Goal: Register for event/course

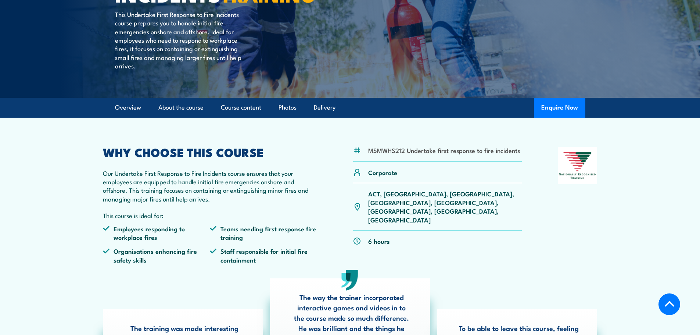
scroll to position [147, 0]
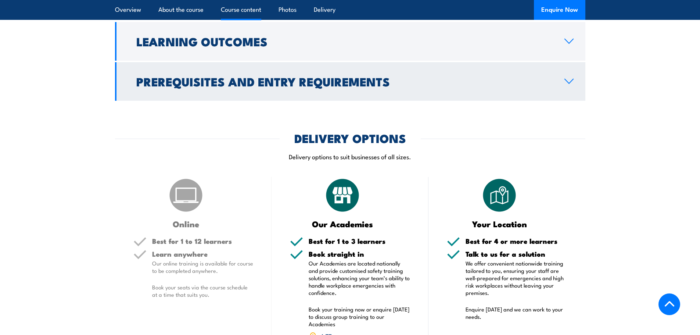
click at [285, 79] on h2 "Prerequisites and Entry Requirements" at bounding box center [344, 81] width 416 height 10
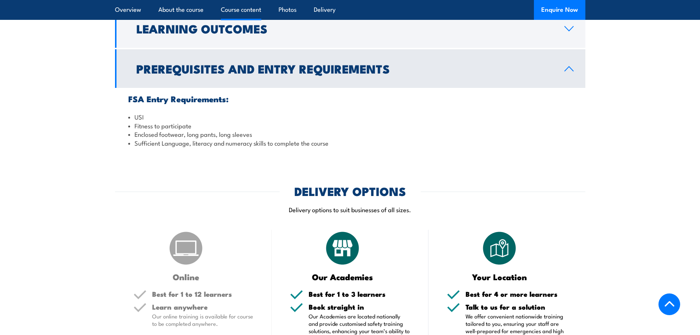
scroll to position [671, 0]
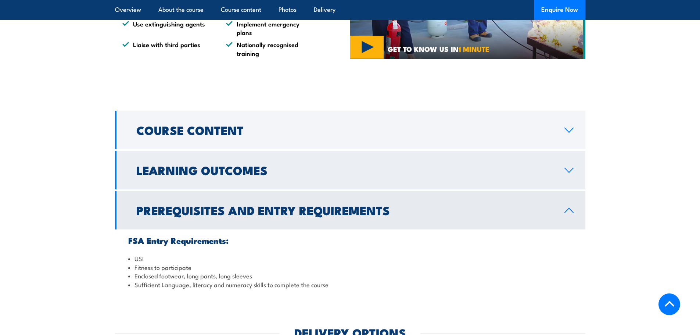
click at [229, 165] on h2 "Learning Outcomes" at bounding box center [344, 170] width 416 height 10
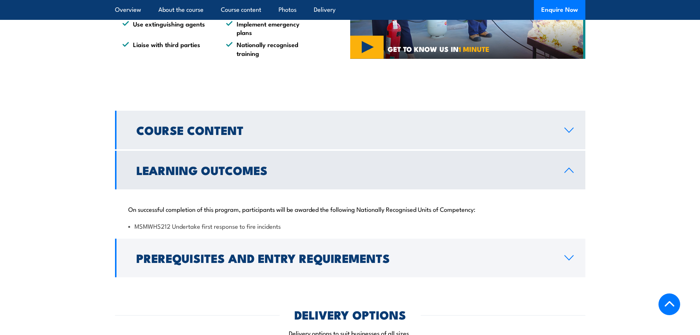
click at [236, 129] on h2 "Course Content" at bounding box center [344, 130] width 416 height 10
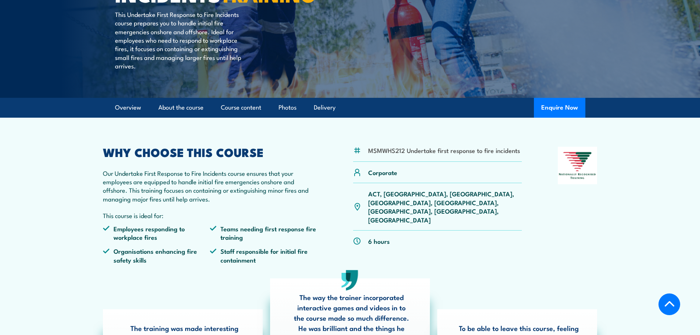
scroll to position [147, 0]
click at [184, 106] on link "About the course" at bounding box center [180, 106] width 45 height 19
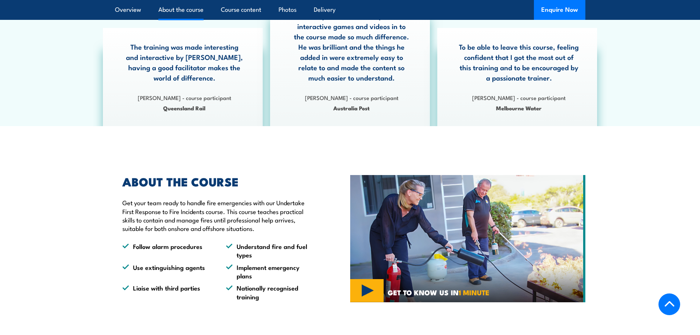
scroll to position [99, 0]
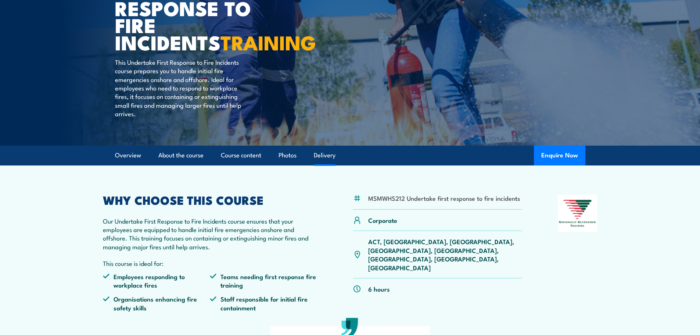
click at [326, 156] on link "Delivery" at bounding box center [325, 155] width 22 height 19
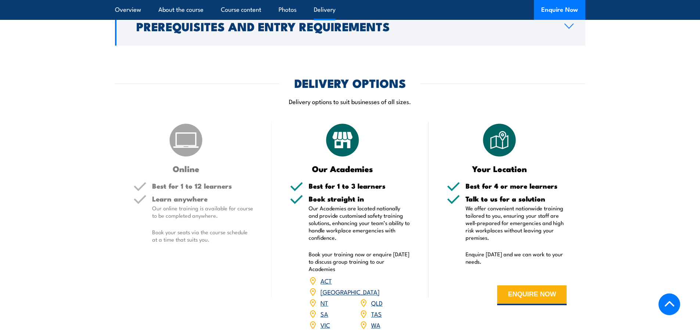
scroll to position [960, 0]
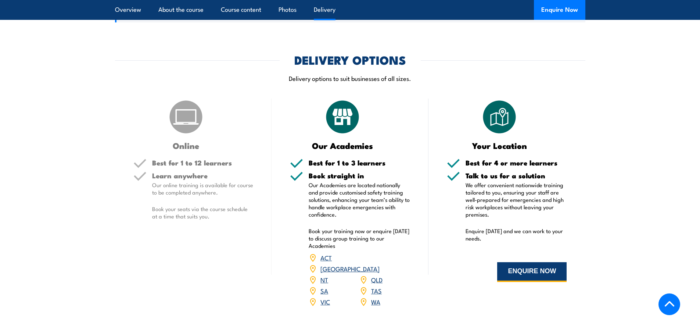
click at [524, 262] on button "ENQUIRE NOW" at bounding box center [531, 272] width 69 height 20
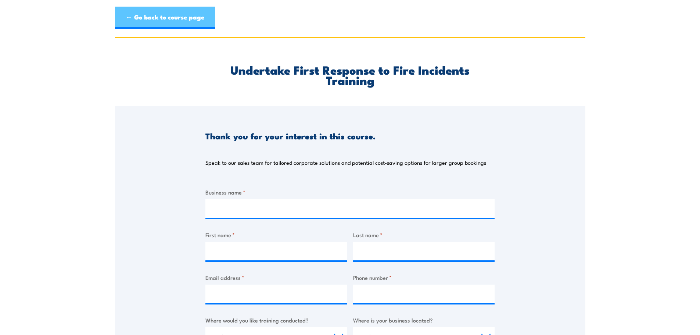
click at [179, 14] on link "← Go back to course page" at bounding box center [165, 18] width 100 height 22
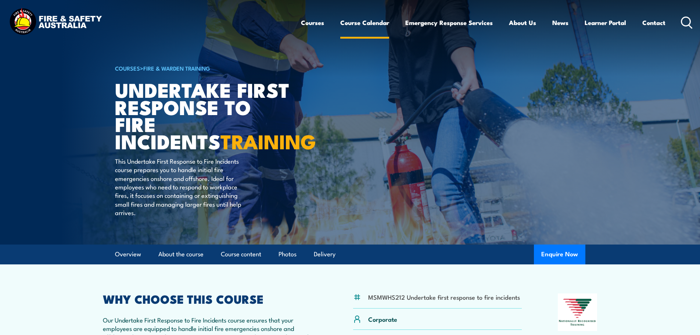
click at [366, 23] on link "Course Calendar" at bounding box center [364, 22] width 49 height 19
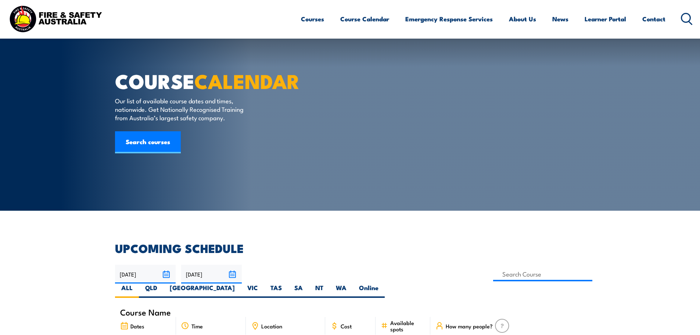
drag, startPoint x: 0, startPoint y: 0, endPoint x: 227, endPoint y: 224, distance: 319.1
click at [570, 307] on div "Course Name" at bounding box center [350, 312] width 470 height 10
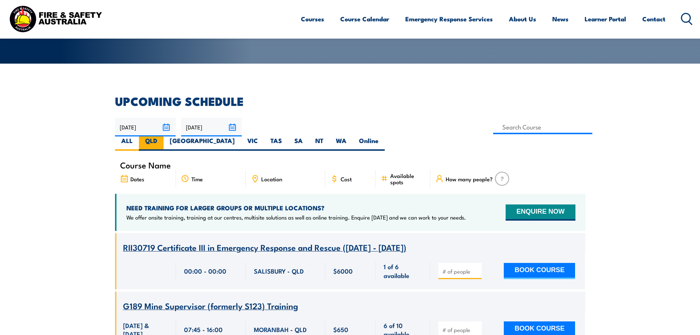
click at [164, 136] on label "QLD" at bounding box center [151, 143] width 25 height 14
click at [162, 136] on input "QLD" at bounding box center [159, 138] width 5 height 5
radio input "true"
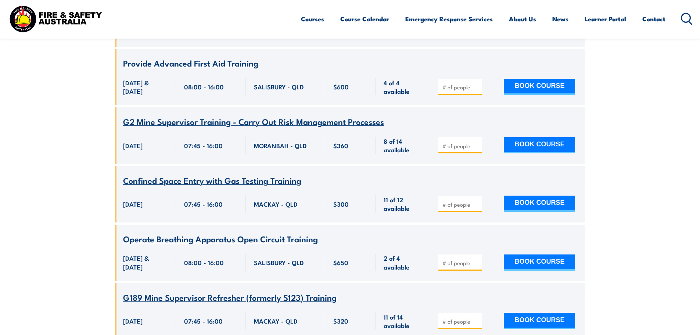
scroll to position [536, 0]
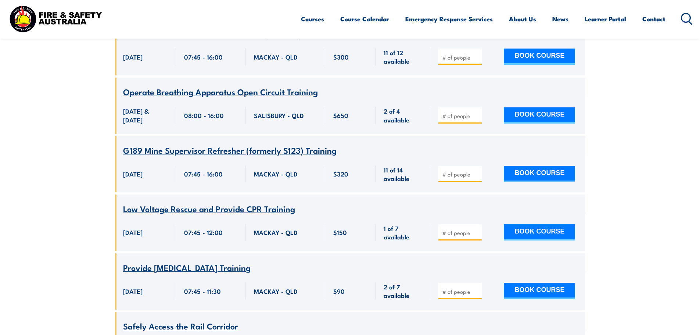
click at [200, 85] on span "Operate Breathing Apparatus Open Circuit Training" at bounding box center [220, 91] width 195 height 12
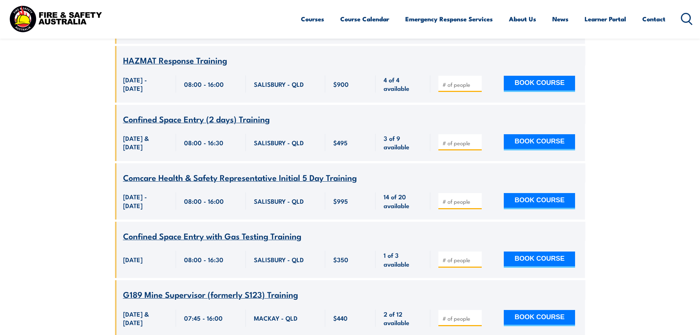
scroll to position [1124, 0]
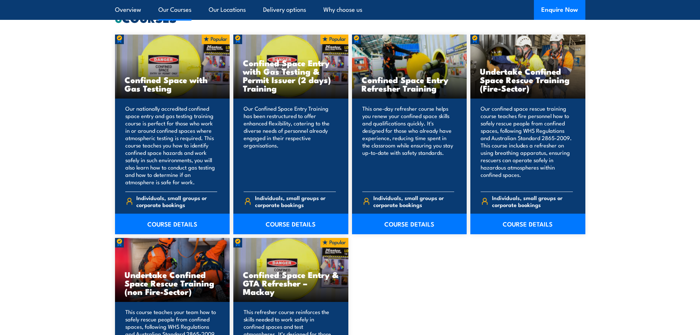
scroll to position [588, 0]
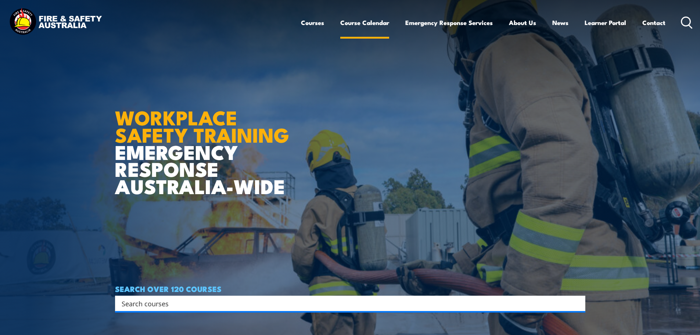
click at [355, 22] on link "Course Calendar" at bounding box center [364, 22] width 49 height 19
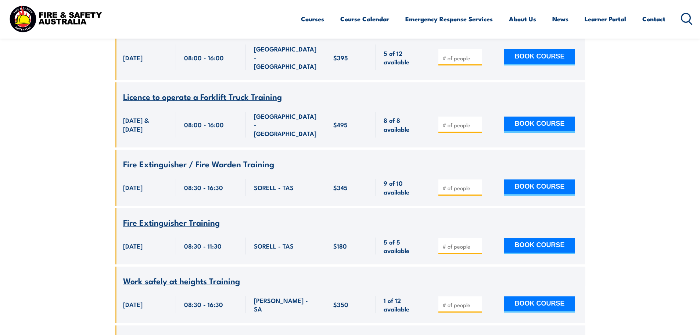
scroll to position [9259, 0]
